Goal: Information Seeking & Learning: Check status

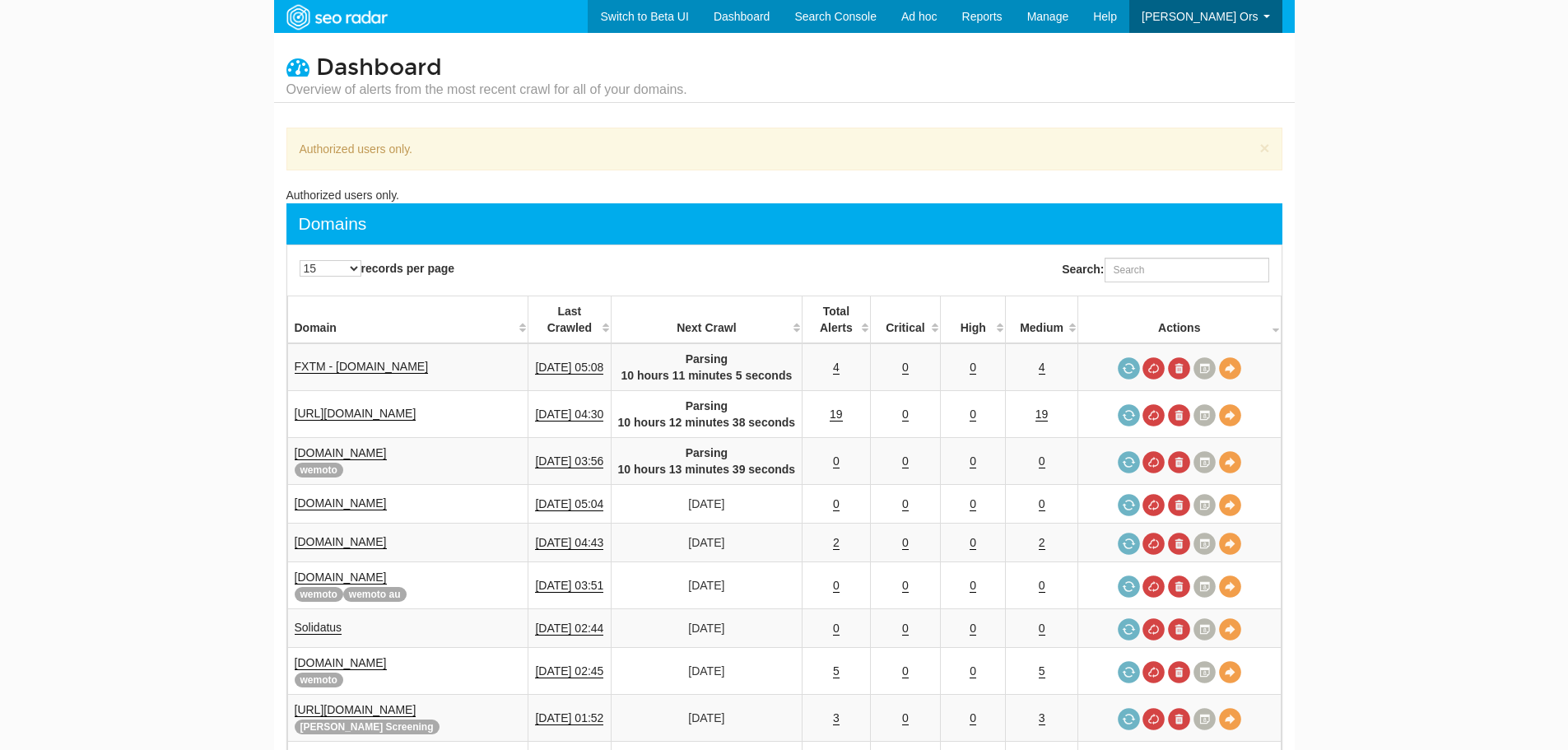
scroll to position [66, 0]
click at [1130, 263] on input "Search:" at bounding box center [1187, 270] width 165 height 25
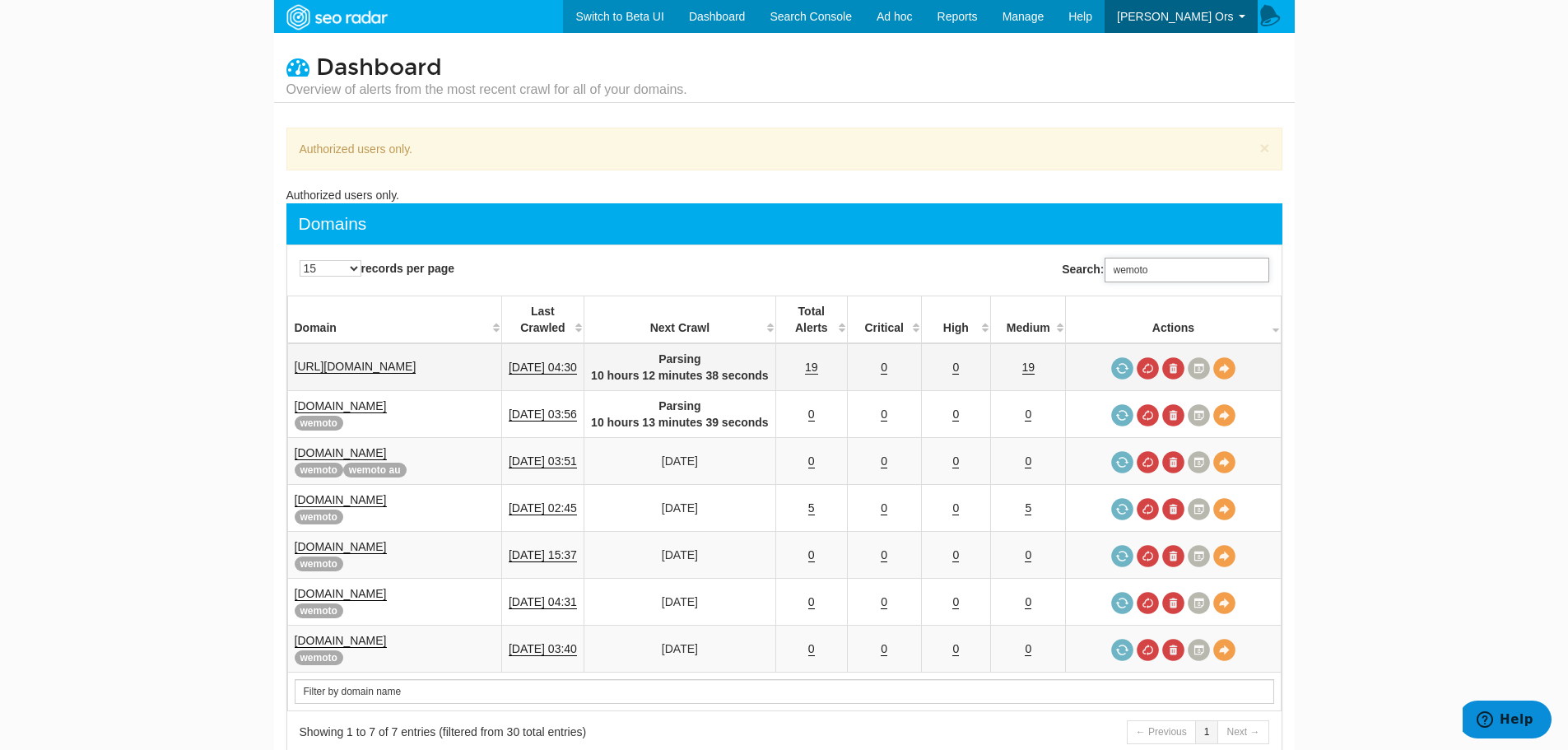
type input "wemoto"
click at [818, 364] on link "19" at bounding box center [811, 367] width 13 height 14
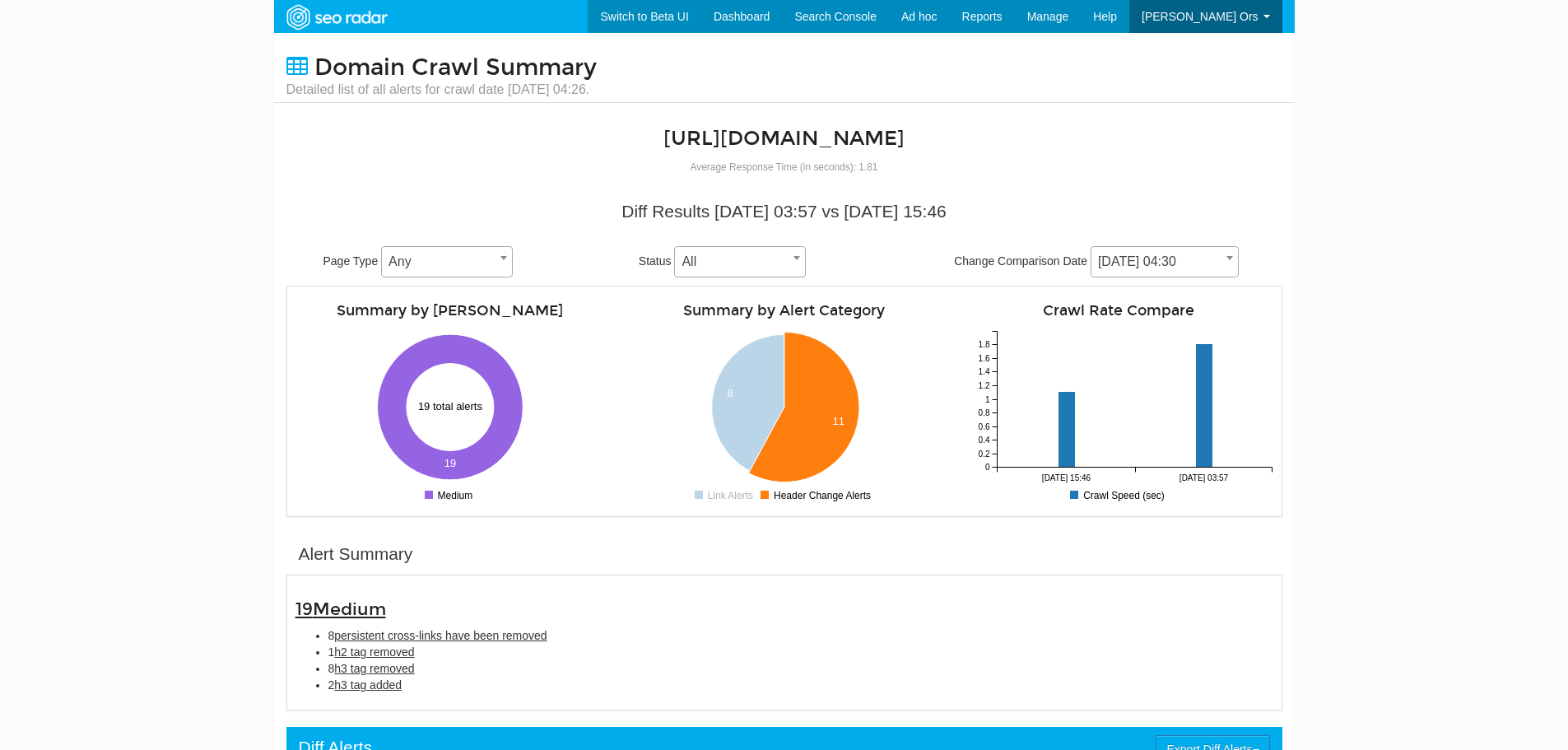
scroll to position [66, 0]
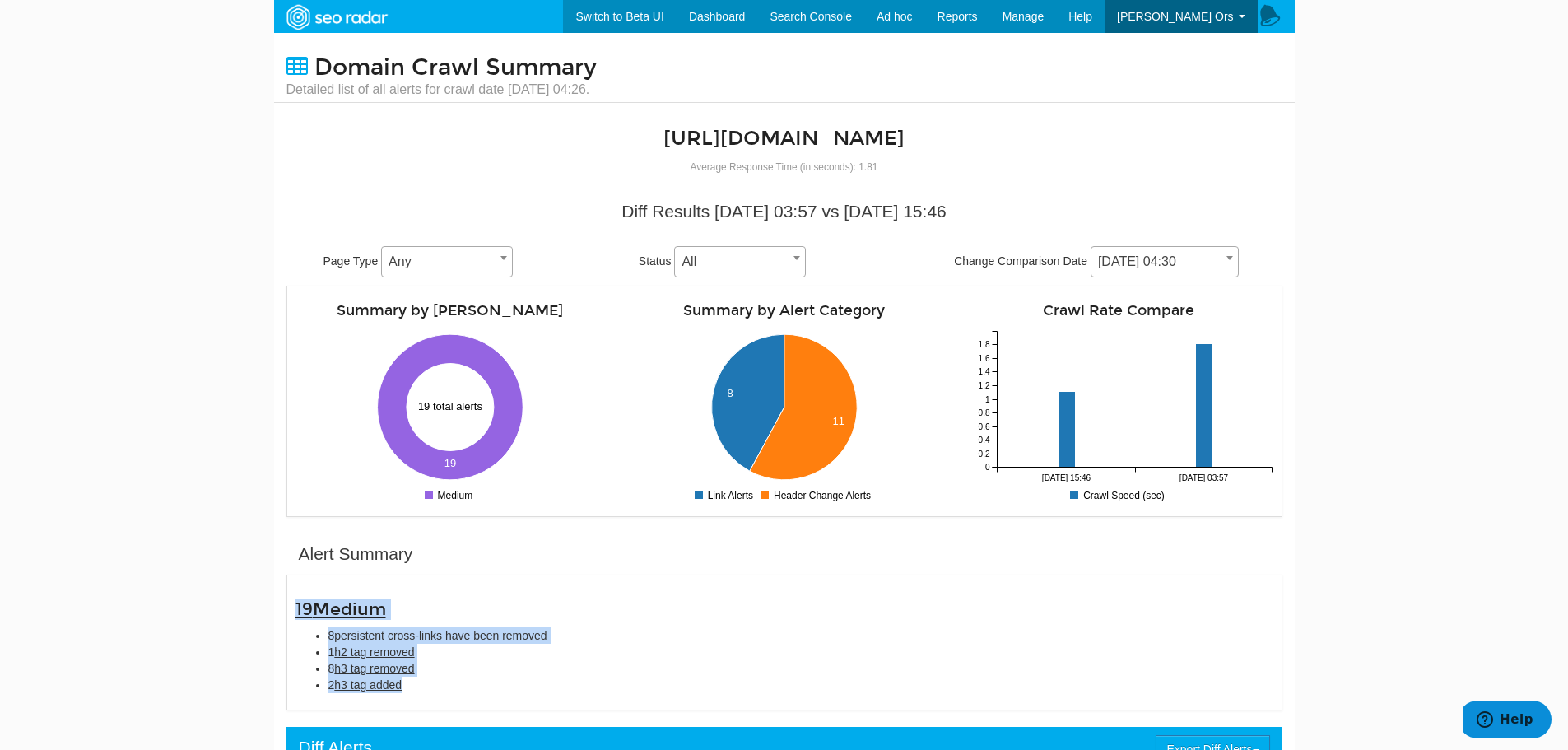
drag, startPoint x: 287, startPoint y: 589, endPoint x: 459, endPoint y: 681, distance: 195.1
click at [459, 681] on div "19 Medium 8 persistent cross-links have been removed 1 h2 tag removed 8 h3 tag …" at bounding box center [784, 641] width 1002 height 117
copy div "19 Medium 8 persistent cross-links have been removed 1 h2 tag removed 8 h3 tag …"
click at [232, 370] on body "Switch to Beta UI Dashboard Search Console Keyword Winners and Losers Page Winn…" at bounding box center [784, 375] width 1568 height 750
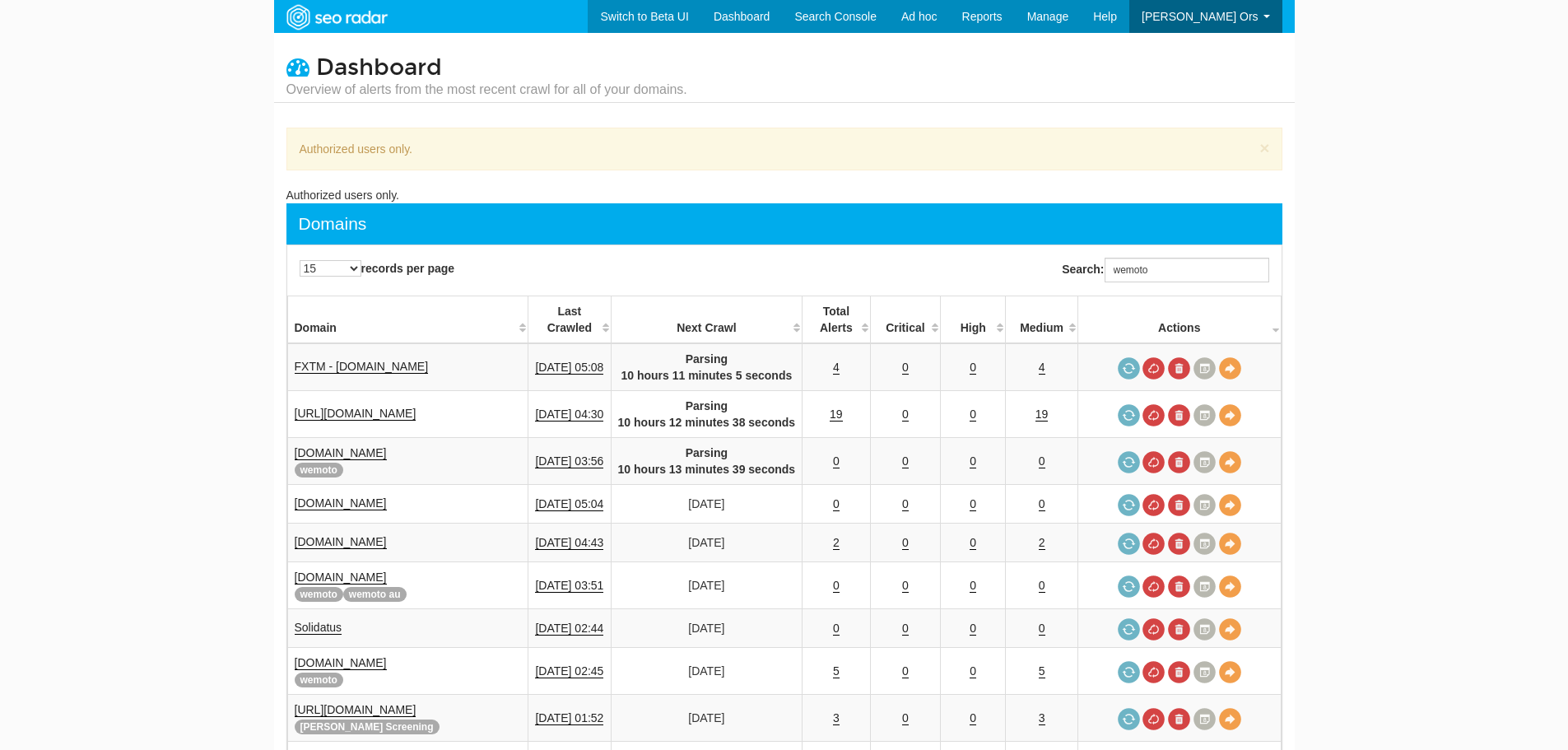
scroll to position [66, 0]
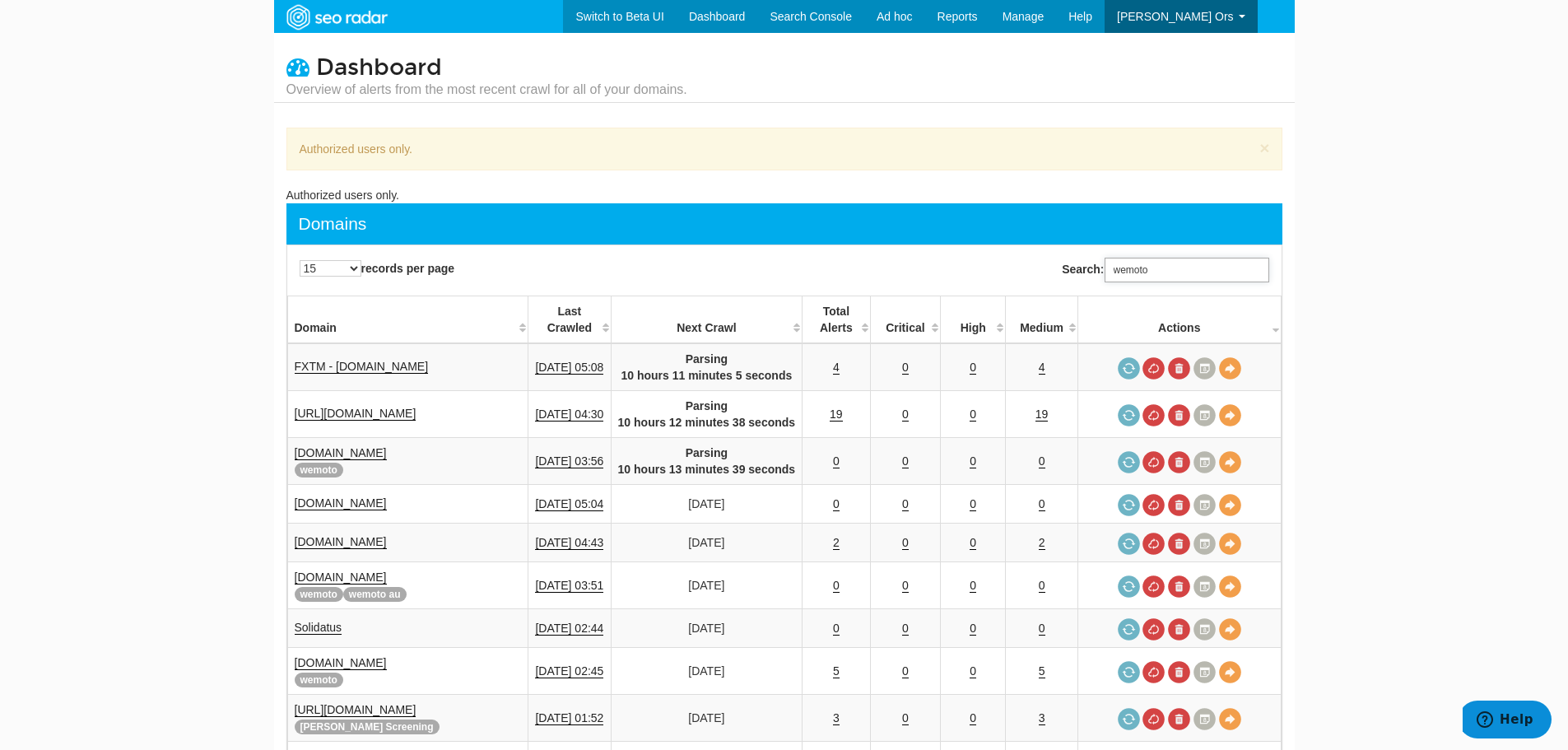
click at [1155, 263] on input "wemoto" at bounding box center [1187, 270] width 165 height 25
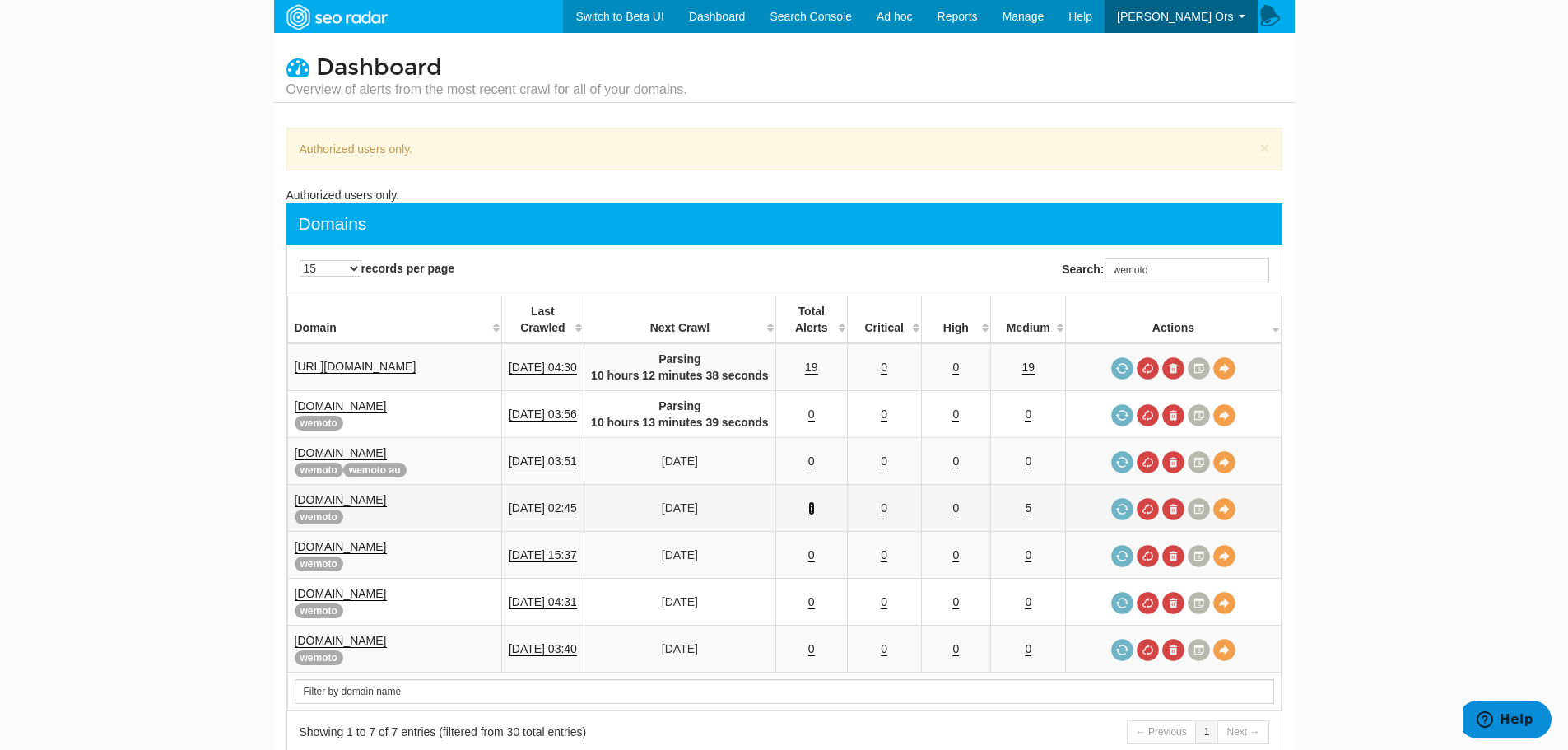
click at [814, 509] on link "5" at bounding box center [811, 508] width 6 height 14
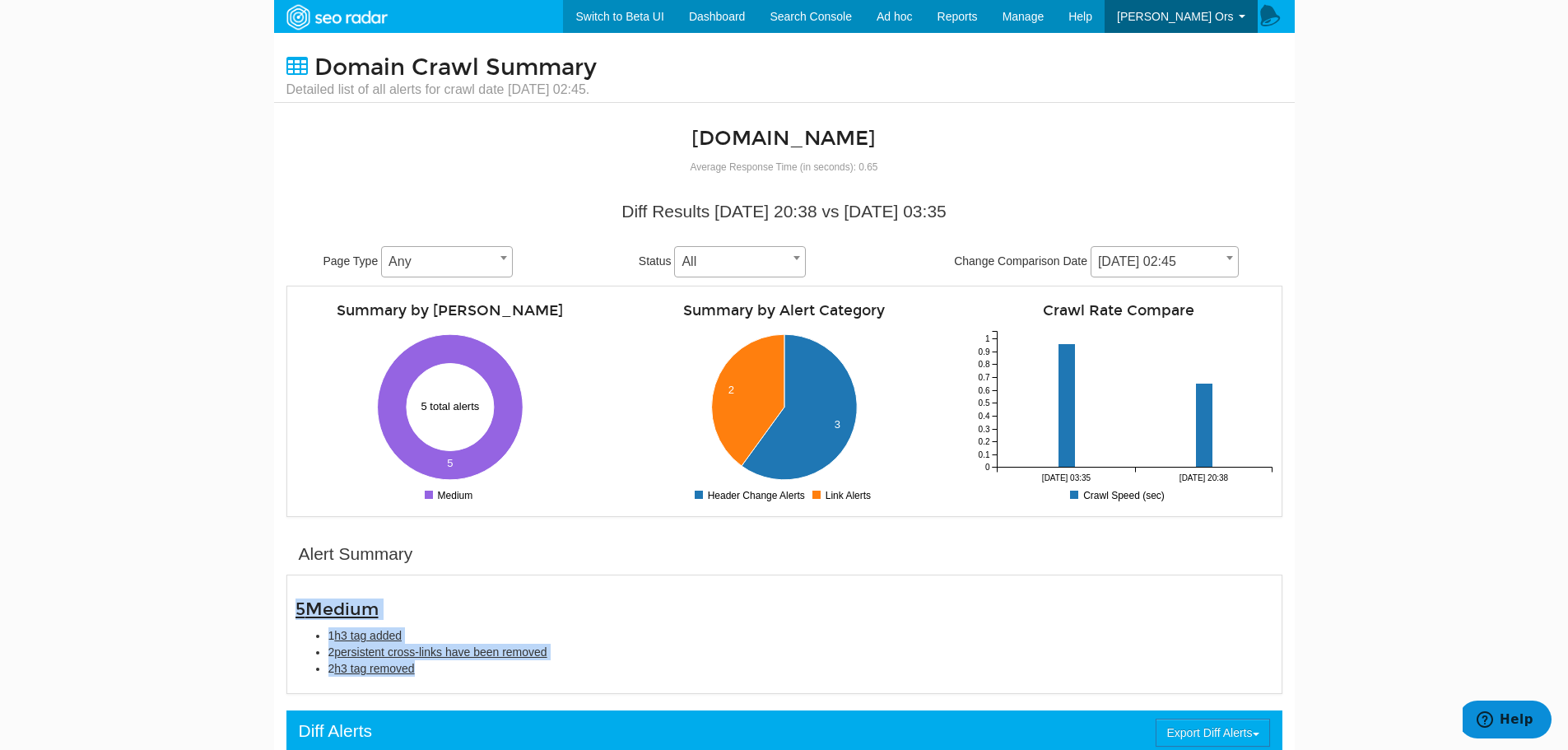
drag, startPoint x: 284, startPoint y: 583, endPoint x: 474, endPoint y: 665, distance: 206.9
click at [474, 665] on div "5 Medium 1 h3 tag added 2 persistent cross-links have been removed 2 h3 tag rem…" at bounding box center [784, 634] width 1002 height 101
copy div "5 Medium 1 h3 tag added 2 persistent cross-links have been removed 2 h3 tag rem…"
click at [68, 413] on body "Switch to Beta UI Dashboard Search Console Keyword Winners and Losers Page Winn…" at bounding box center [784, 375] width 1568 height 750
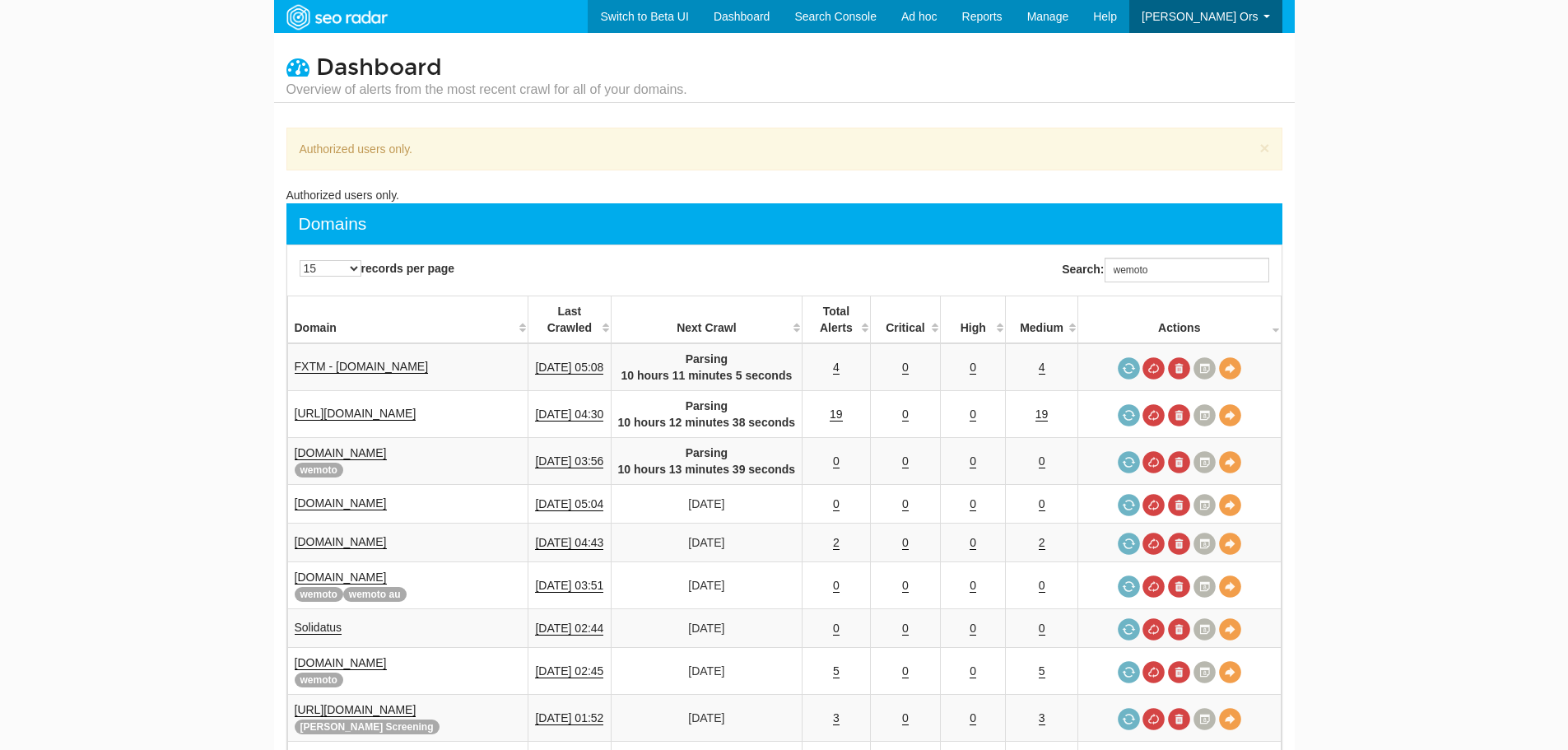
scroll to position [66, 0]
click at [1204, 269] on input "wemoto" at bounding box center [1187, 270] width 165 height 25
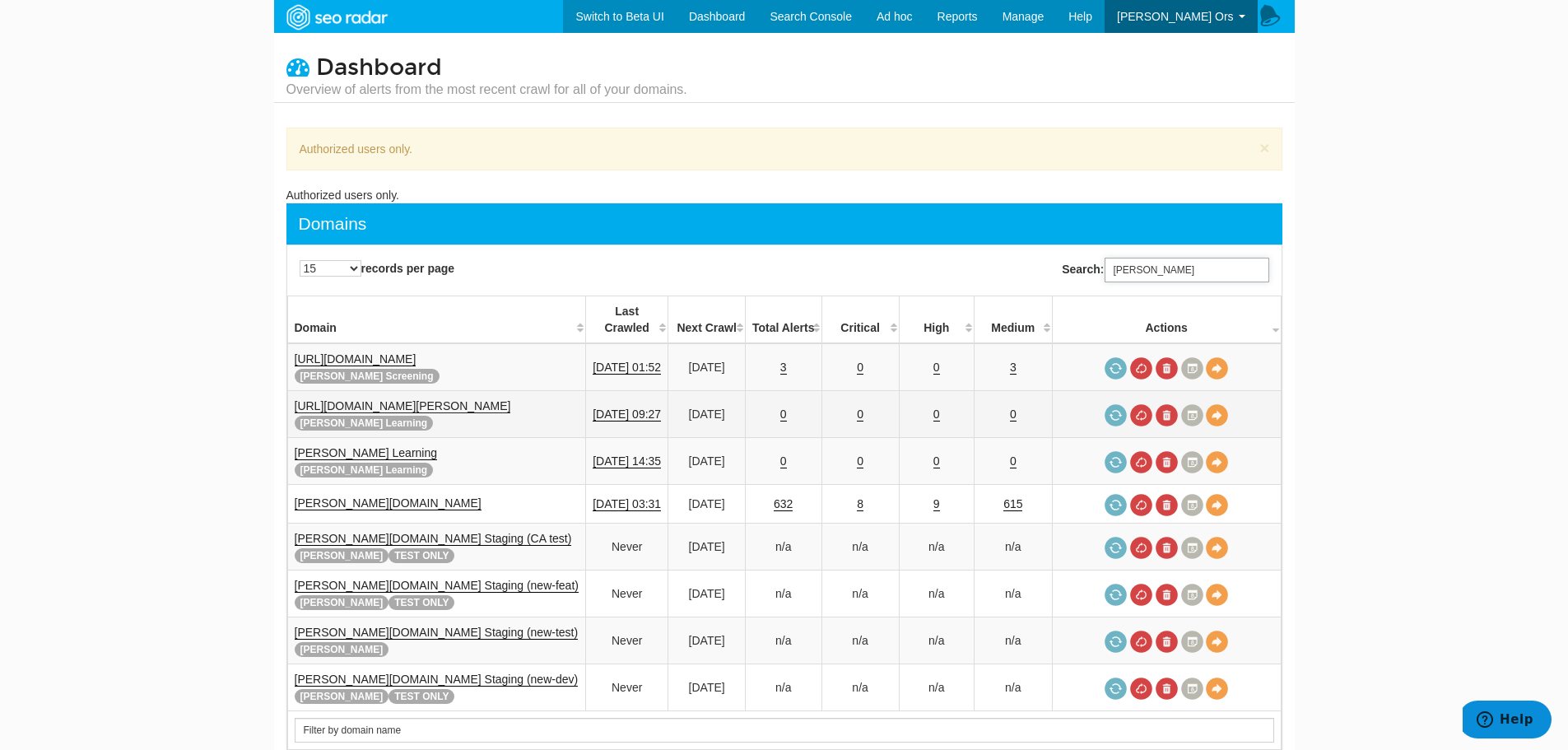
type input "reed"
click at [431, 399] on link "https://www.reed.com/learning" at bounding box center [402, 406] width 216 height 14
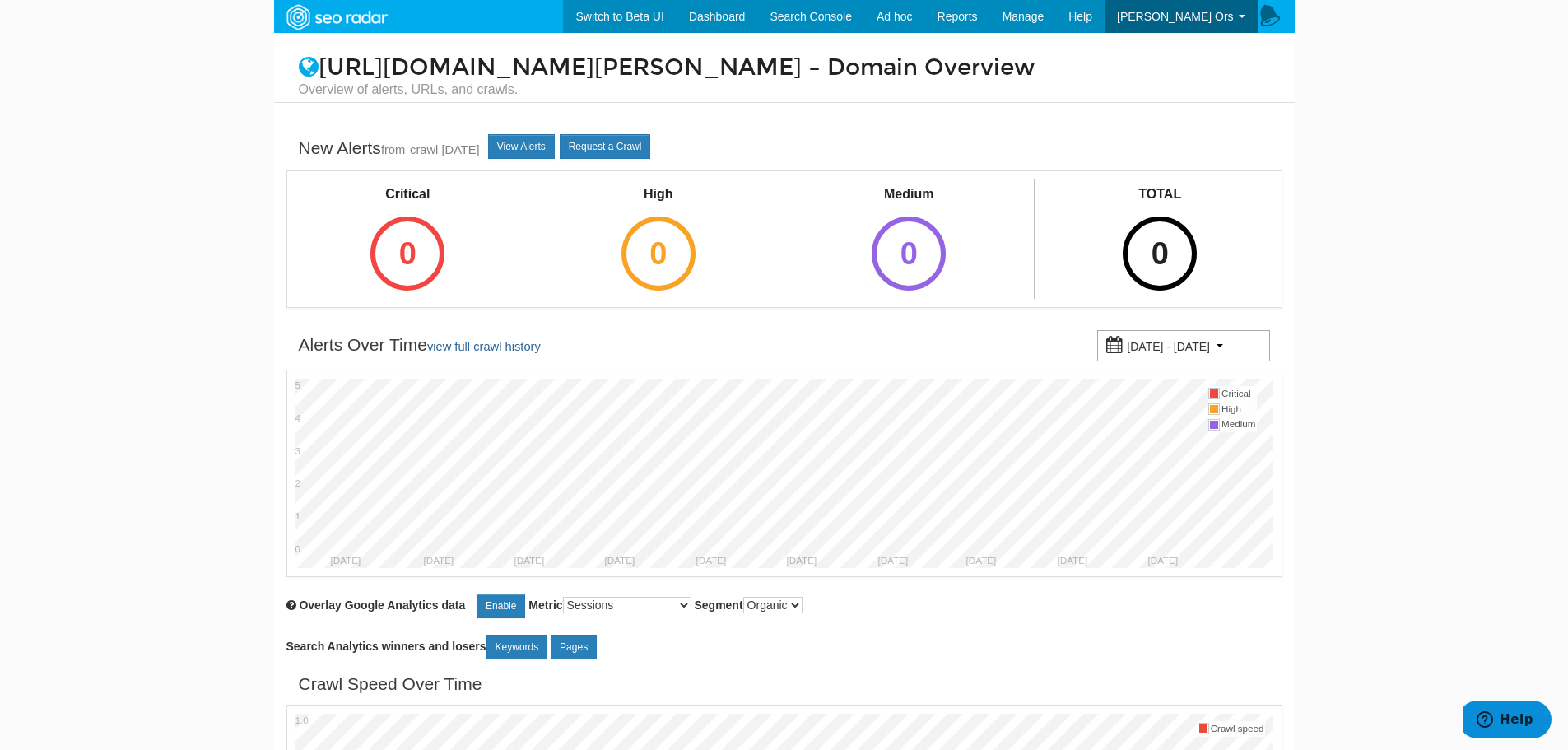
click at [108, 311] on body "Switch to Beta UI Dashboard Search Console Keyword Winners and Losers Page Winn…" at bounding box center [784, 375] width 1568 height 750
